Goal: Register for event/course

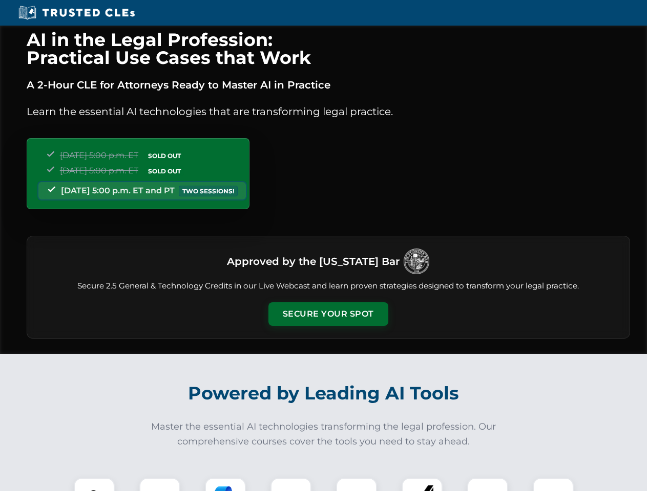
click at [328, 314] on button "Secure Your Spot" at bounding box center [328, 315] width 120 height 24
click at [94, 485] on img at bounding box center [94, 499] width 30 height 30
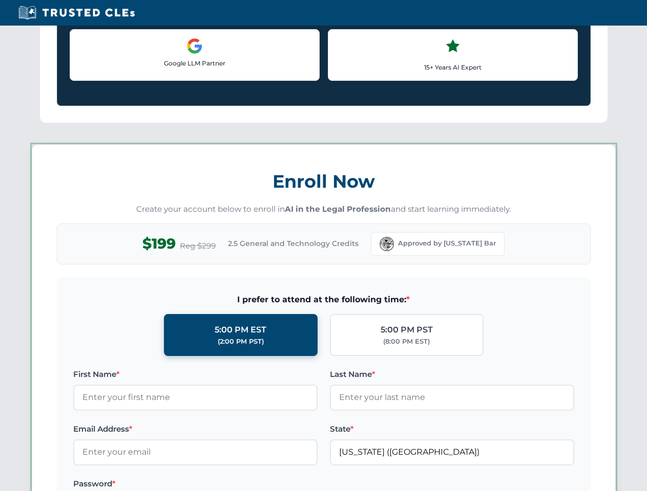
click at [225, 485] on label "Password *" at bounding box center [195, 484] width 244 height 12
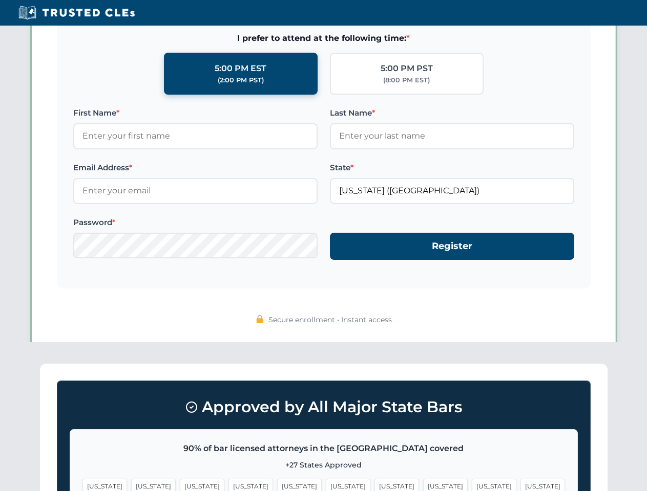
click at [471, 485] on span "[US_STATE]" at bounding box center [493, 486] width 45 height 15
